Goal: Task Accomplishment & Management: Manage account settings

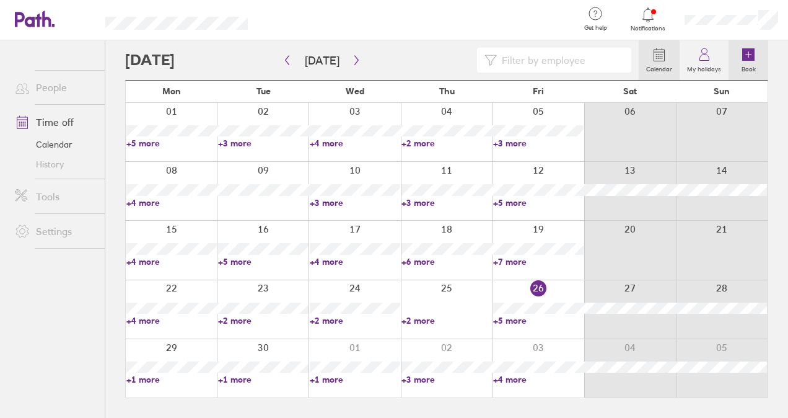
click at [746, 63] on label "Book" at bounding box center [748, 67] width 29 height 11
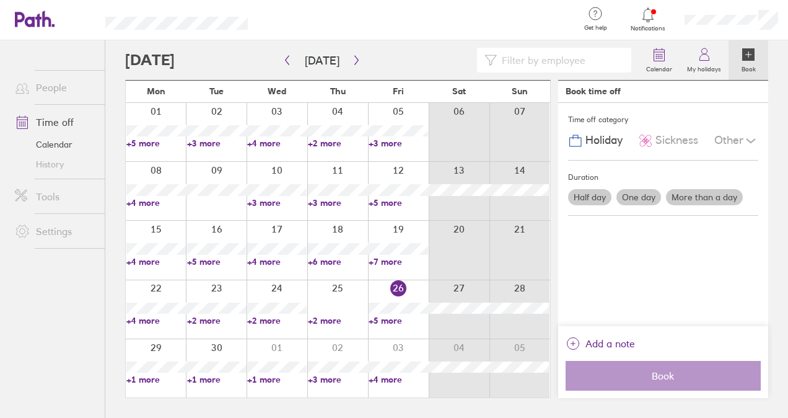
click at [629, 191] on label "One day" at bounding box center [639, 197] width 45 height 16
click at [0, 0] on input "One day" at bounding box center [0, 0] width 0 height 0
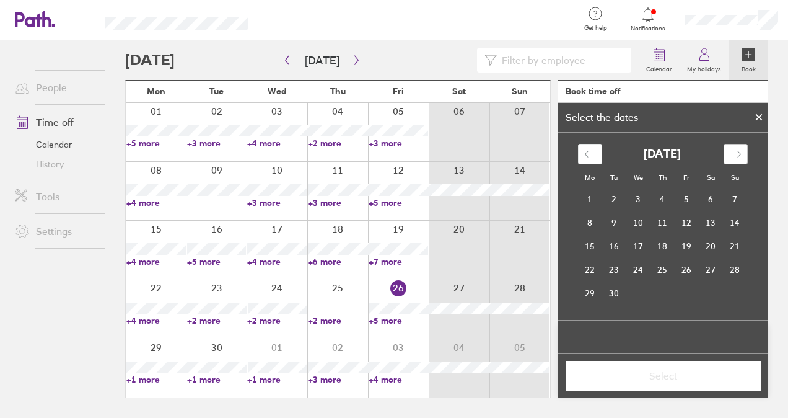
click at [738, 155] on icon "Move forward to switch to the next month." at bounding box center [736, 154] width 12 height 12
click at [687, 191] on td "5" at bounding box center [687, 200] width 24 height 24
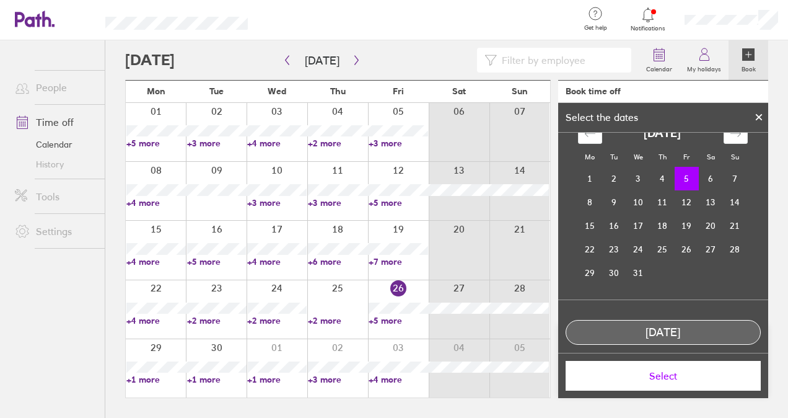
scroll to position [31, 0]
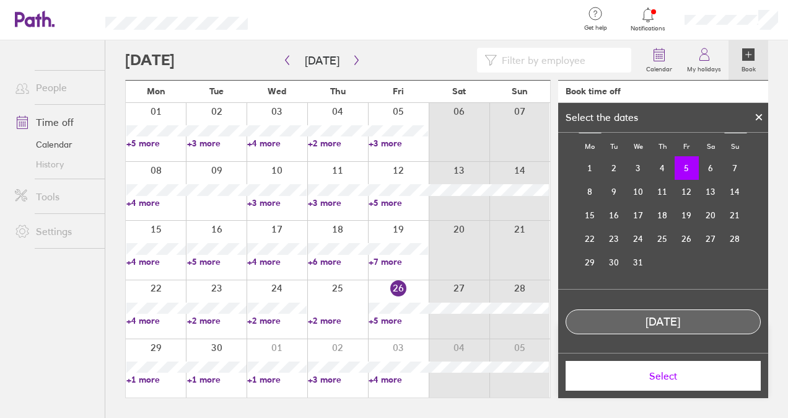
click at [672, 394] on div "Select" at bounding box center [663, 375] width 211 height 45
click at [666, 383] on button "Select" at bounding box center [664, 376] width 196 height 30
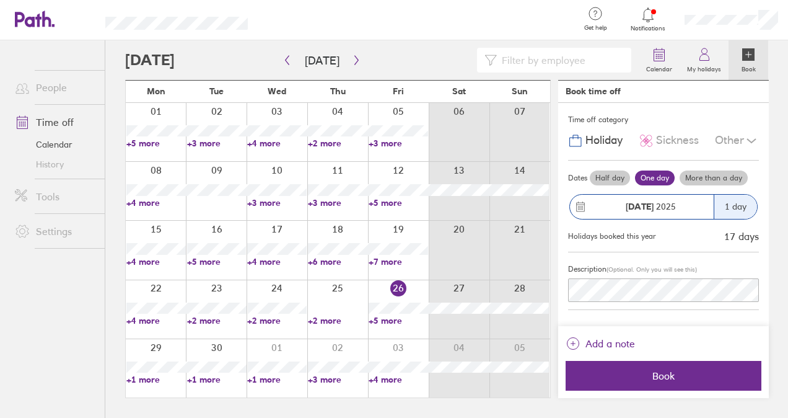
click at [646, 301] on div "Description (Optional. Only you will see this)" at bounding box center [663, 281] width 191 height 58
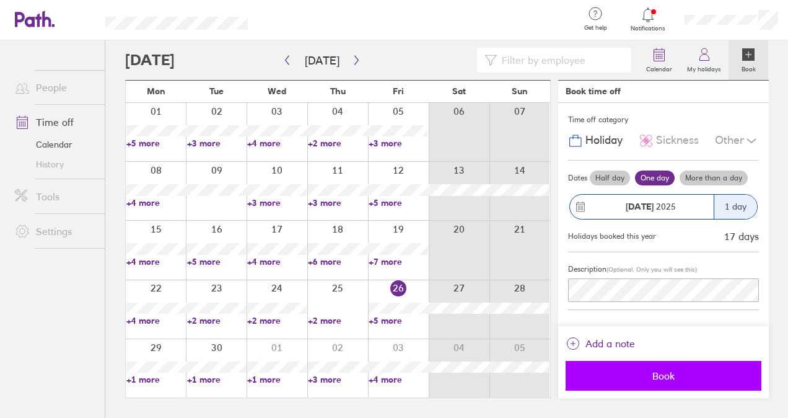
click at [661, 377] on span "Book" at bounding box center [664, 375] width 178 height 11
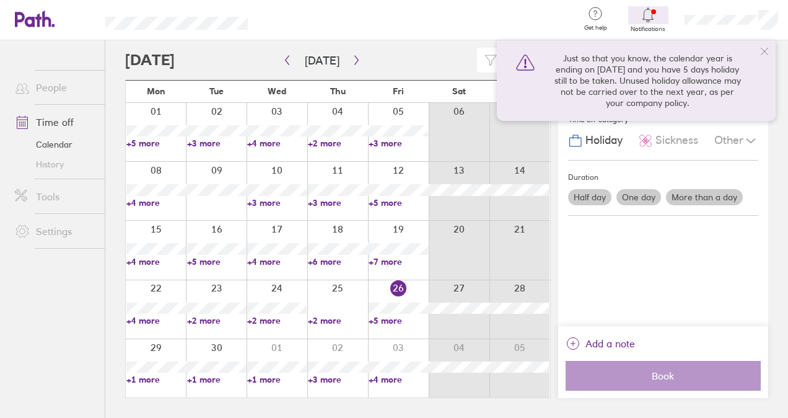
click at [654, 13] on icon at bounding box center [648, 14] width 15 height 15
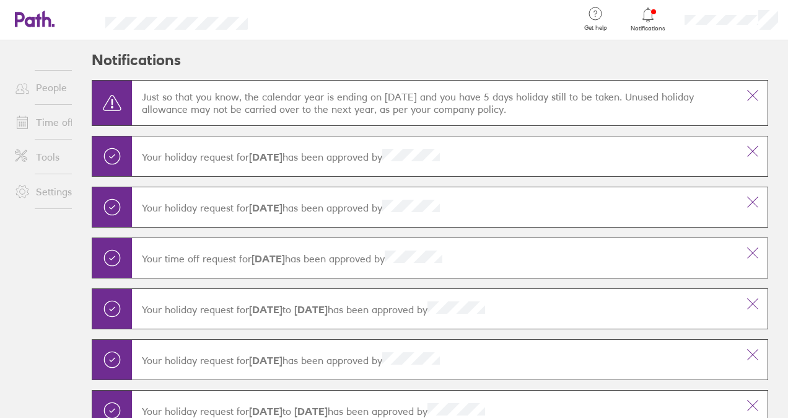
click at [51, 120] on link "Time off" at bounding box center [55, 122] width 100 height 25
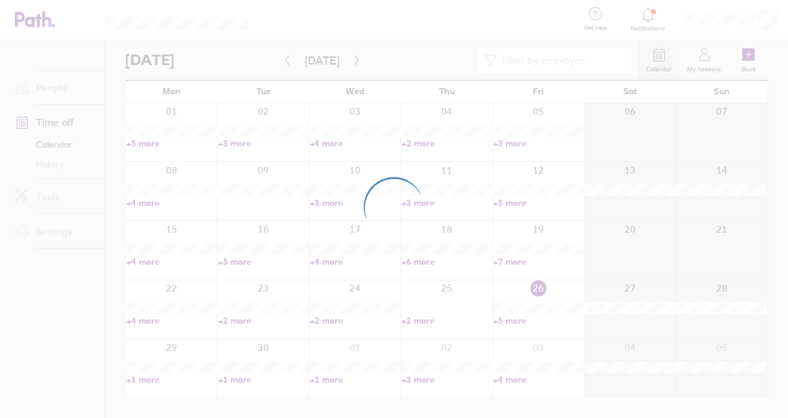
click at [714, 15] on div at bounding box center [394, 209] width 788 height 418
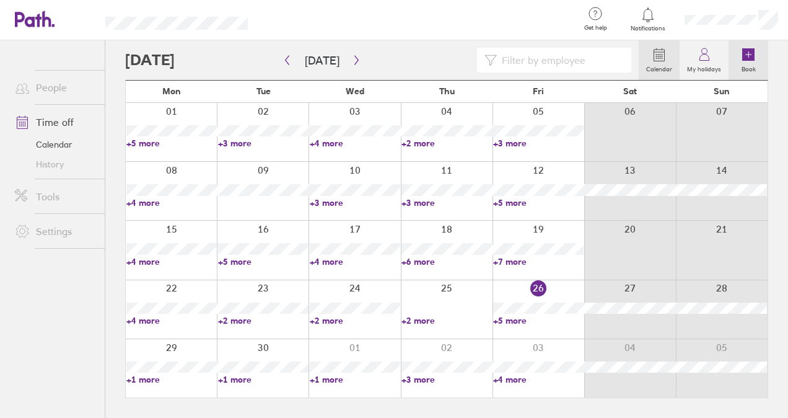
click at [745, 50] on icon at bounding box center [748, 54] width 12 height 12
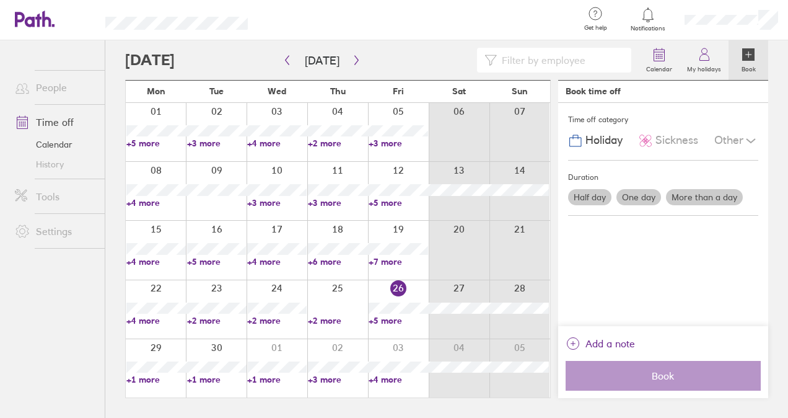
click at [672, 201] on label "More than a day" at bounding box center [704, 197] width 77 height 16
click at [0, 0] on input "More than a day" at bounding box center [0, 0] width 0 height 0
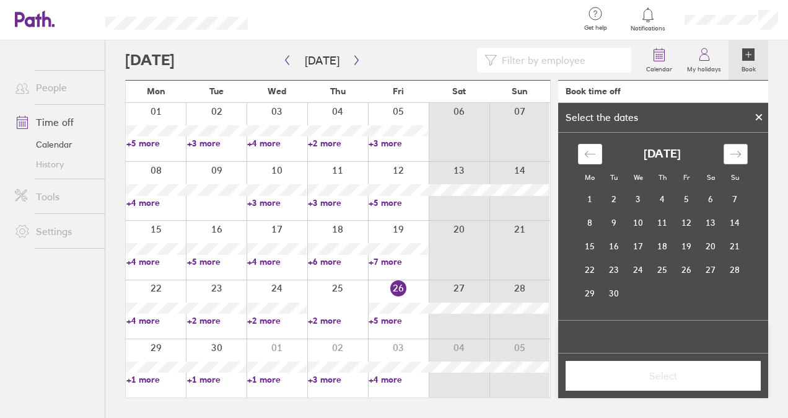
click at [740, 148] on icon "Move forward to switch to the next month." at bounding box center [736, 154] width 12 height 12
click at [742, 148] on div "Move forward to switch to the next month." at bounding box center [736, 154] width 24 height 20
click at [584, 160] on div "Move backward to switch to the previous month." at bounding box center [590, 154] width 24 height 20
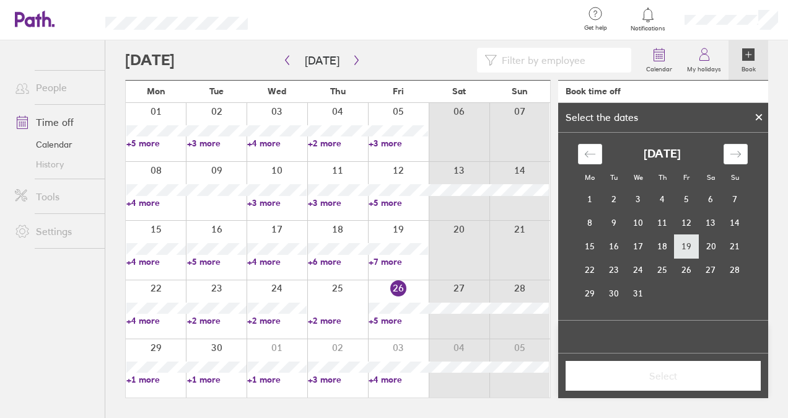
click at [684, 239] on td "19" at bounding box center [687, 246] width 24 height 24
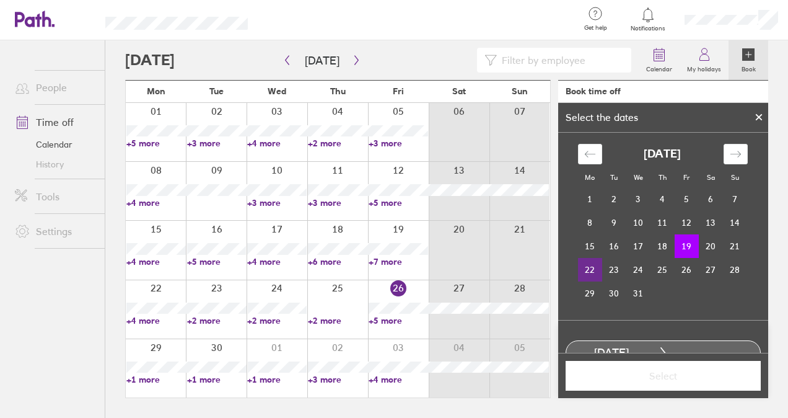
click at [581, 267] on td "22" at bounding box center [590, 270] width 24 height 24
click at [605, 266] on td "23" at bounding box center [614, 270] width 24 height 24
click at [630, 270] on td "24" at bounding box center [639, 270] width 24 height 24
click at [687, 243] on td "19" at bounding box center [687, 246] width 24 height 24
click at [640, 266] on td "24" at bounding box center [639, 270] width 24 height 24
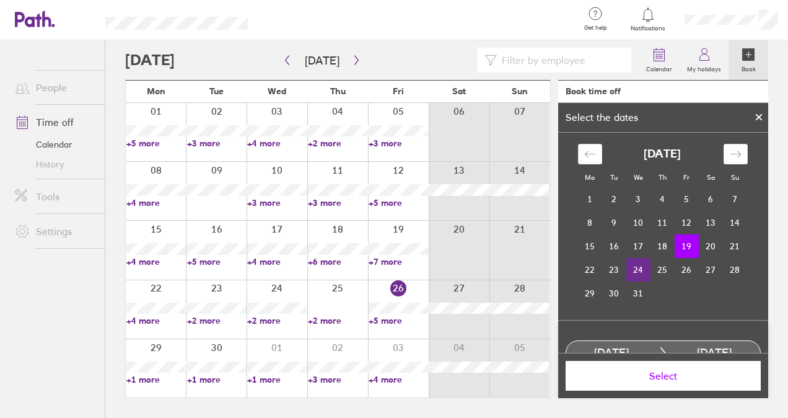
click at [633, 264] on td "24" at bounding box center [639, 270] width 24 height 24
click at [689, 239] on td "19" at bounding box center [687, 246] width 24 height 24
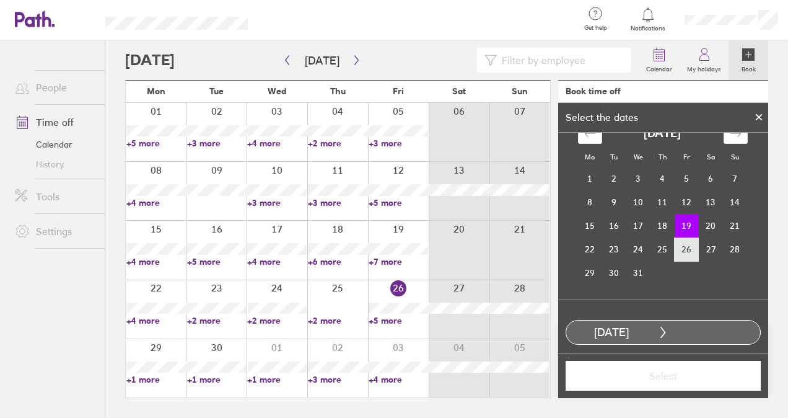
scroll to position [31, 0]
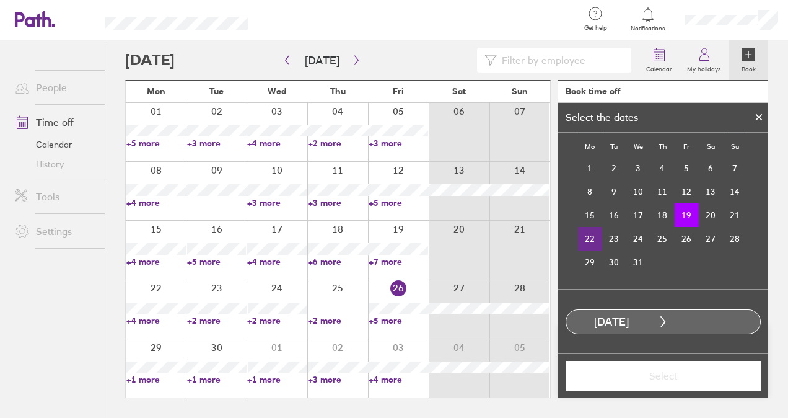
click at [588, 229] on td "22" at bounding box center [590, 239] width 24 height 24
click at [607, 240] on td "23" at bounding box center [614, 239] width 24 height 24
click at [688, 214] on td "19" at bounding box center [687, 215] width 24 height 24
click at [633, 232] on td "24" at bounding box center [639, 239] width 24 height 24
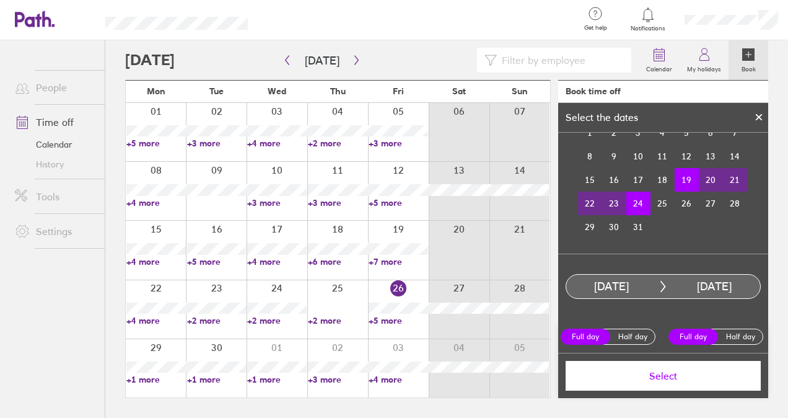
scroll to position [4, 0]
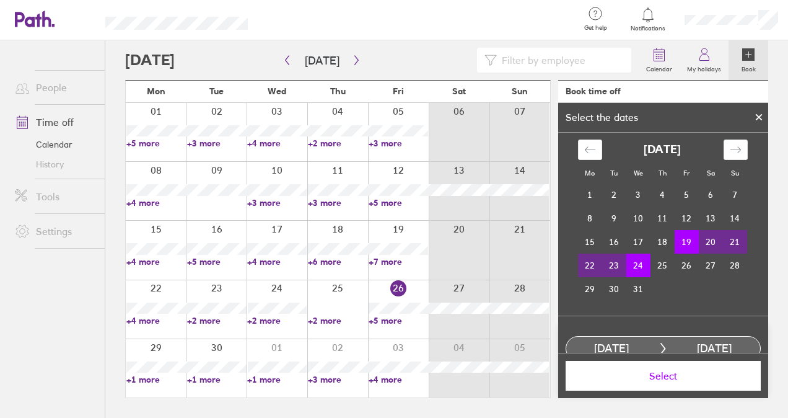
click at [684, 367] on button "Select" at bounding box center [664, 376] width 196 height 30
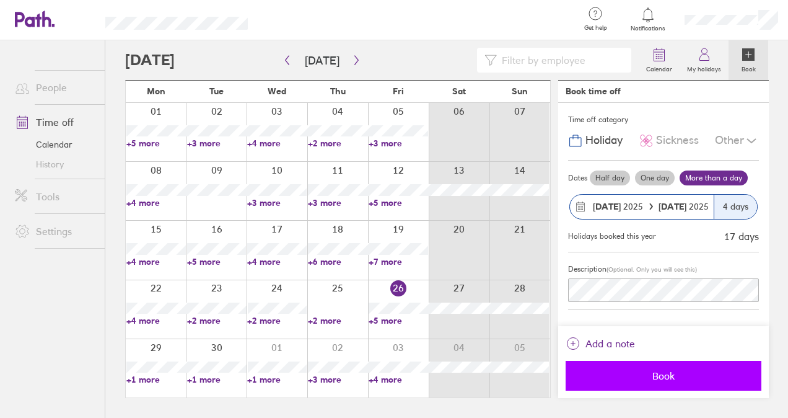
click at [669, 372] on span "Book" at bounding box center [664, 375] width 178 height 11
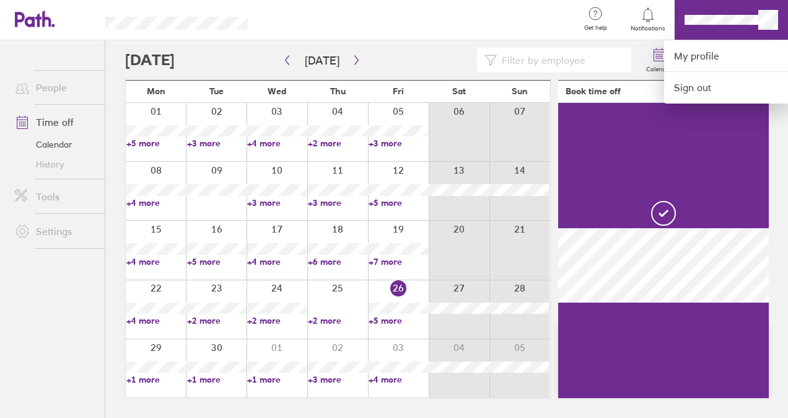
click at [628, 40] on div at bounding box center [394, 209] width 788 height 418
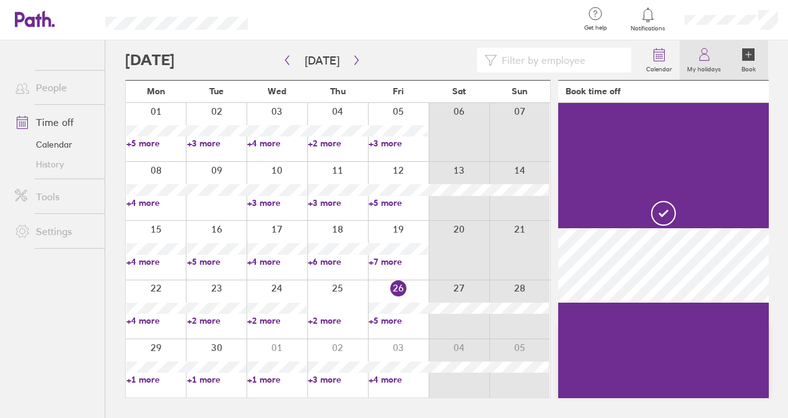
click at [702, 60] on icon at bounding box center [704, 58] width 9 height 6
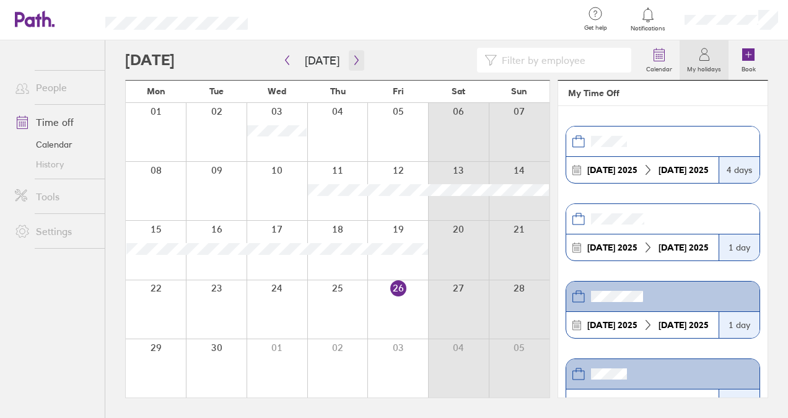
click at [354, 56] on icon "button" at bounding box center [356, 60] width 4 height 9
click at [352, 59] on icon "button" at bounding box center [356, 60] width 9 height 10
click at [353, 57] on icon "button" at bounding box center [356, 60] width 9 height 10
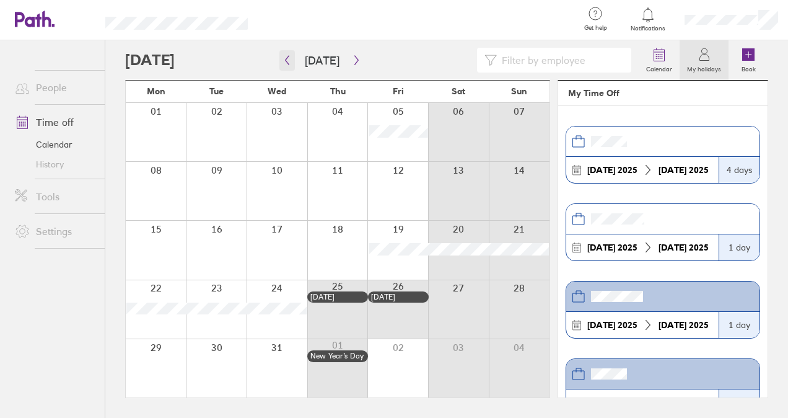
click at [286, 61] on icon "button" at bounding box center [288, 60] width 4 height 9
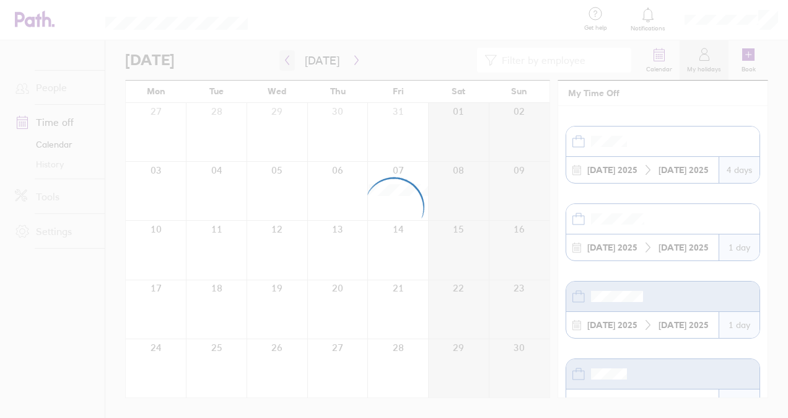
click at [286, 61] on div at bounding box center [394, 209] width 788 height 418
